Goal: Task Accomplishment & Management: Manage account settings

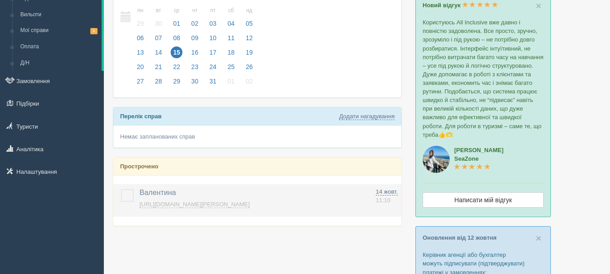
scroll to position [90, 0]
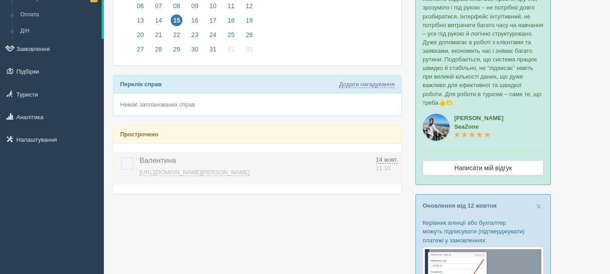
click at [121, 157] on label at bounding box center [121, 157] width 0 height 0
click at [0, 0] on input "checkbox" at bounding box center [0, 0] width 0 height 0
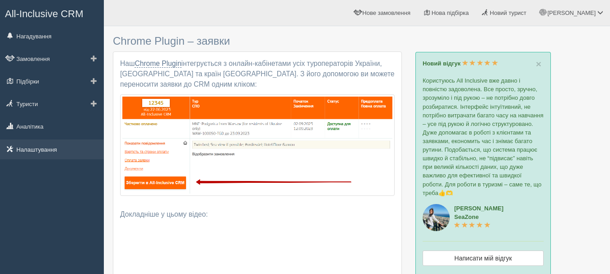
click at [67, 151] on link "Налаштування" at bounding box center [52, 149] width 104 height 20
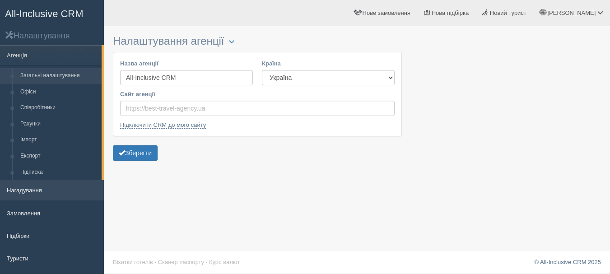
click at [41, 189] on link "Нагадування" at bounding box center [52, 190] width 104 height 20
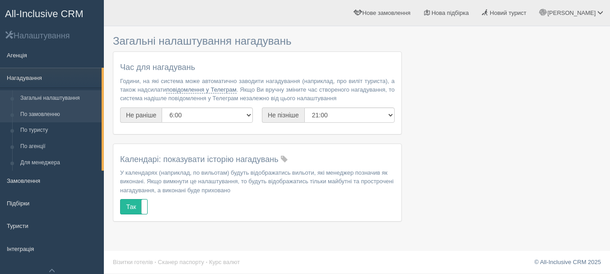
click at [50, 117] on link "По замовленню" at bounding box center [58, 115] width 85 height 16
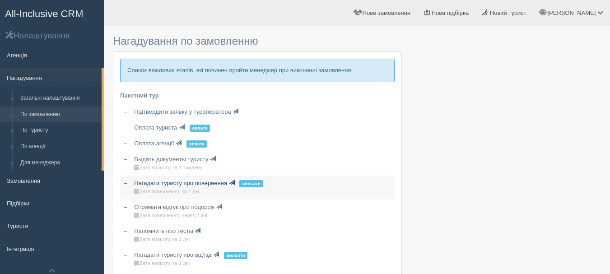
click at [215, 186] on link "Нагадати туристу про повернення Вильоти Дата повернення, за 2 дні" at bounding box center [262, 188] width 264 height 24
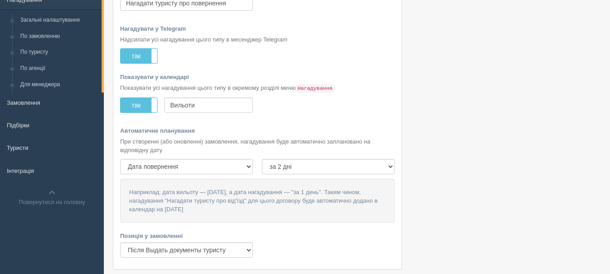
scroll to position [135, 0]
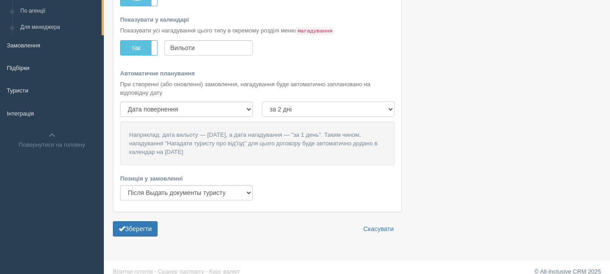
click at [390, 109] on select "за 4 тижні за 3 тижні за 2 тижні за 1 тиждень за 6 днів за 5 днів за 4 дні за 3…" at bounding box center [328, 109] width 133 height 15
click at [43, 94] on link "Туристи" at bounding box center [52, 90] width 104 height 20
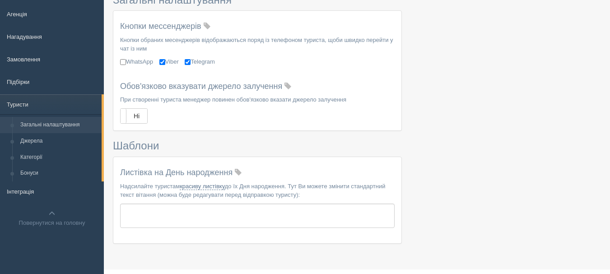
scroll to position [60, 0]
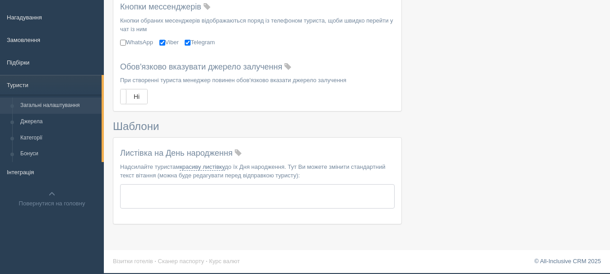
type textarea "Нехай кожен день народження відзначається новою геолокацією і точкою на карті! …"
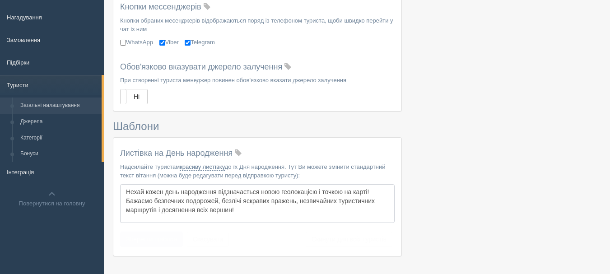
click at [239, 195] on textarea "Нехай кожен день народження відзначається новою геолокацією і точкою на карті! …" at bounding box center [257, 203] width 274 height 39
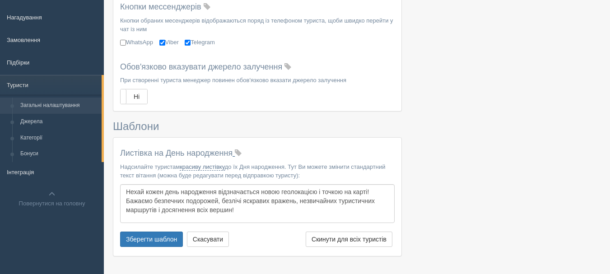
click at [241, 151] on span at bounding box center [238, 153] width 7 height 7
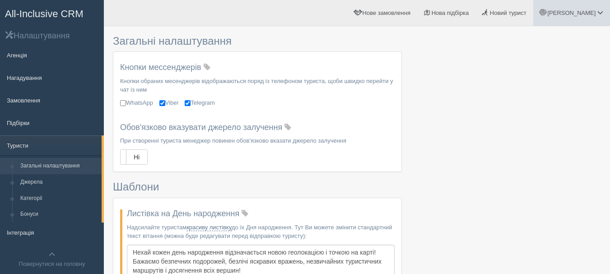
drag, startPoint x: 602, startPoint y: 17, endPoint x: 565, endPoint y: 21, distance: 37.2
click at [601, 17] on link "[PERSON_NAME]" at bounding box center [571, 13] width 77 height 26
click at [487, 188] on div at bounding box center [357, 178] width 488 height 295
click at [594, 12] on span "[PERSON_NAME]" at bounding box center [571, 12] width 48 height 7
click at [552, 38] on span "Мій профіль" at bounding box center [545, 40] width 33 height 7
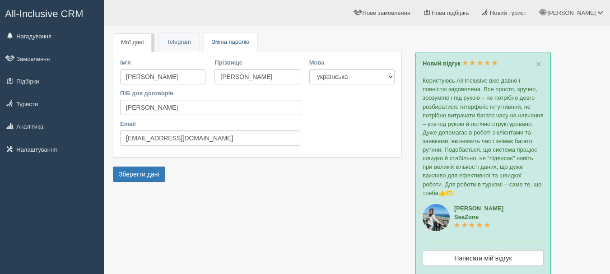
click at [223, 42] on span "Зміна паролю" at bounding box center [230, 41] width 37 height 7
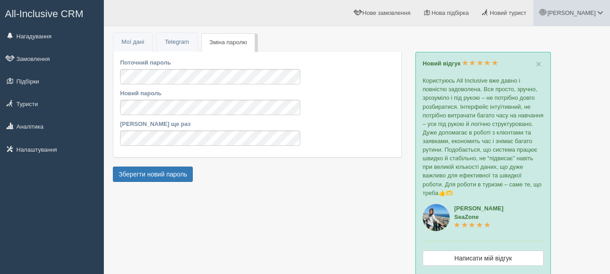
click at [585, 13] on span "[PERSON_NAME]" at bounding box center [571, 12] width 48 height 7
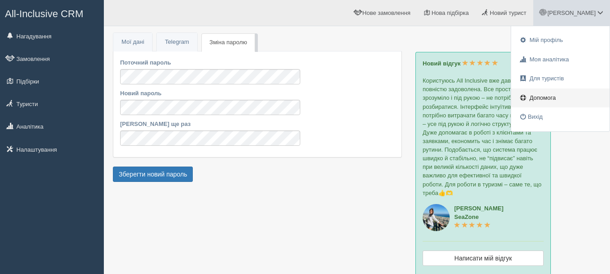
click at [527, 99] on link "Допомога" at bounding box center [560, 97] width 98 height 19
